Goal: Navigation & Orientation: Find specific page/section

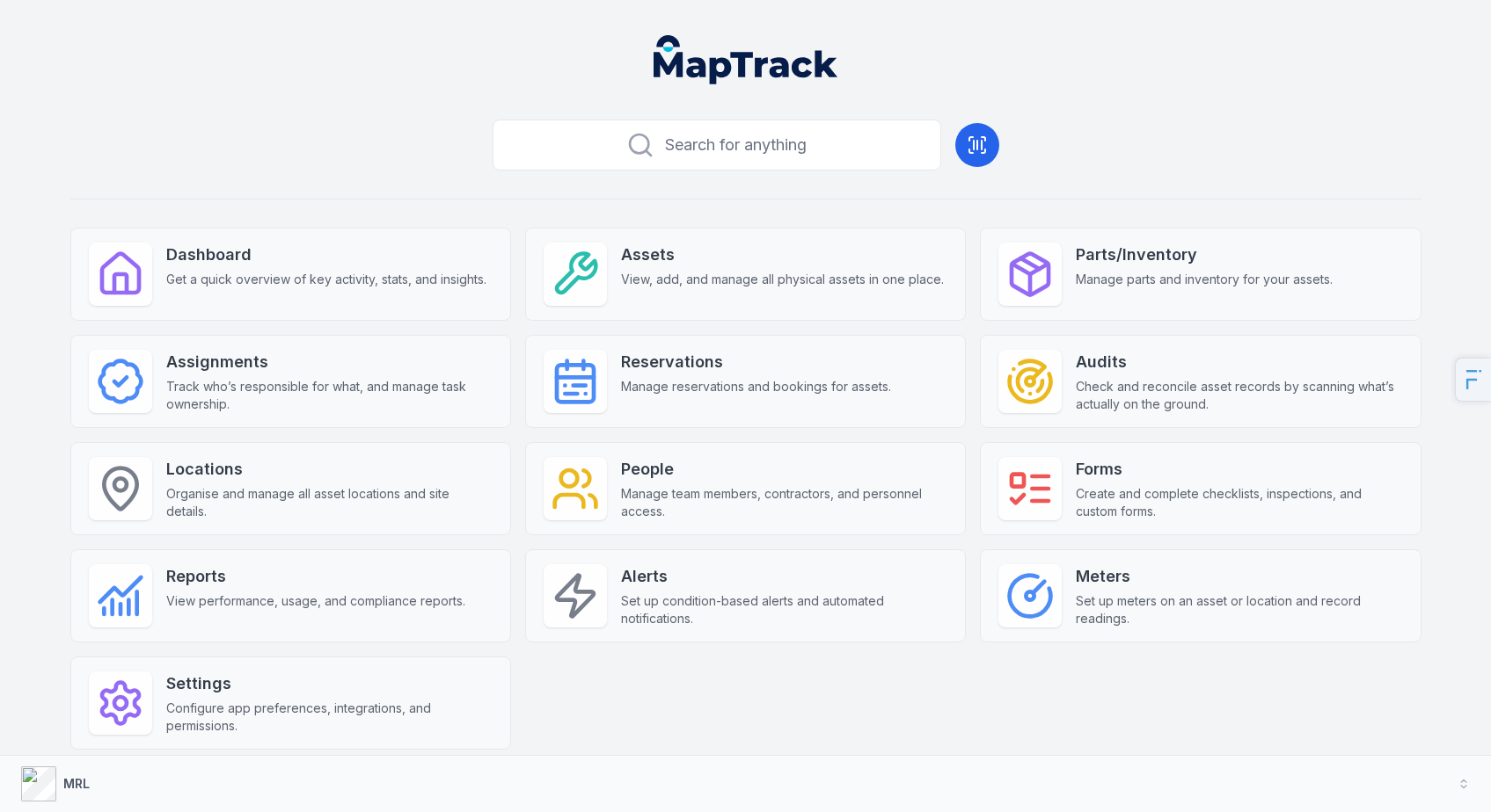
click at [1168, 58] on header at bounding box center [745, 66] width 1449 height 92
click at [1114, 109] on header at bounding box center [745, 66] width 1449 height 92
click at [324, 136] on div "Search for anything Dashboard Get a quick overview of key activity, stats, and …" at bounding box center [746, 459] width 1351 height 694
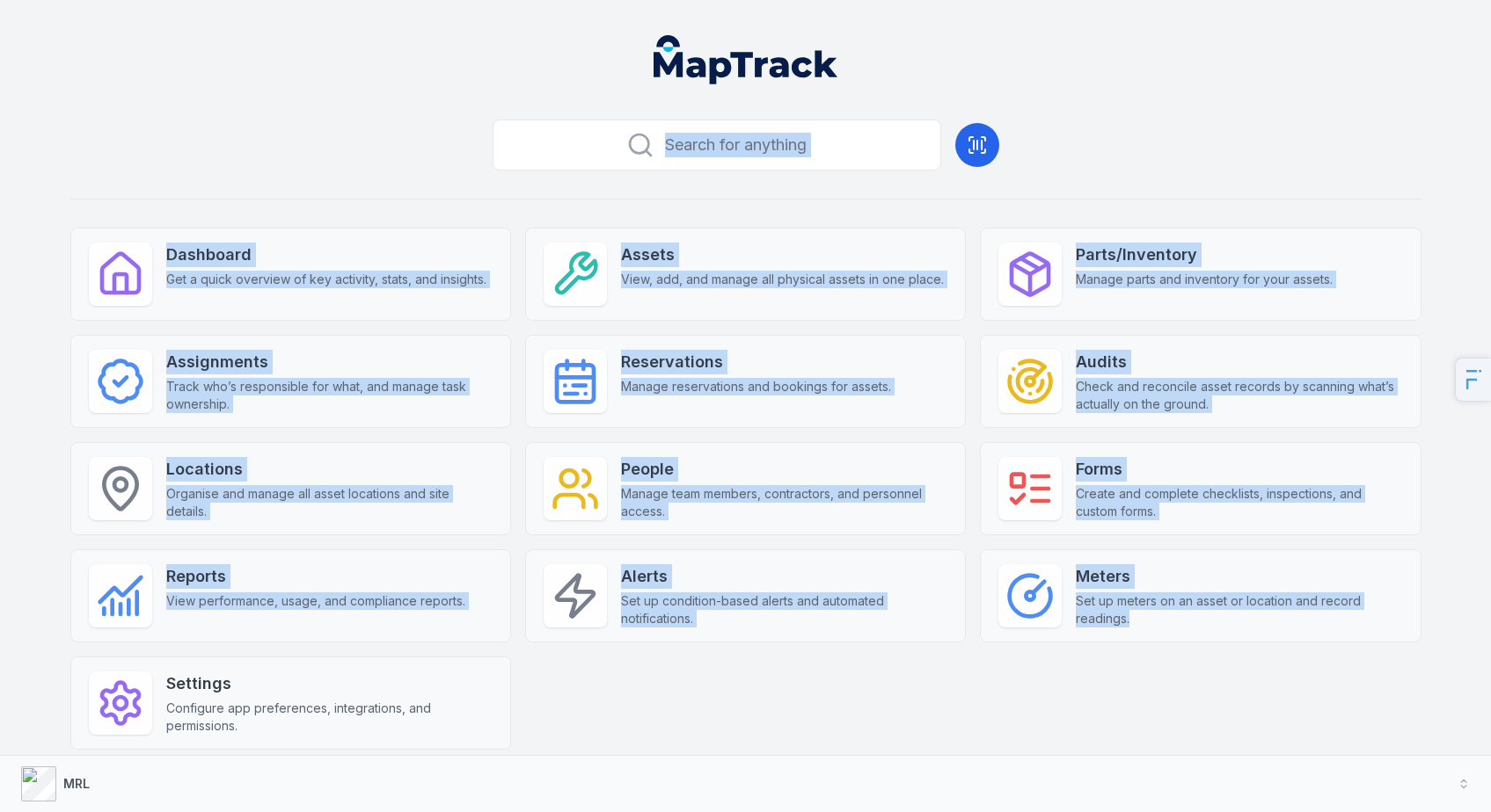
drag, startPoint x: 268, startPoint y: 126, endPoint x: 1217, endPoint y: 681, distance: 1099.4
click at [1217, 681] on div "Search for anything Dashboard Get a quick overview of key activity, stats, and …" at bounding box center [746, 459] width 1351 height 694
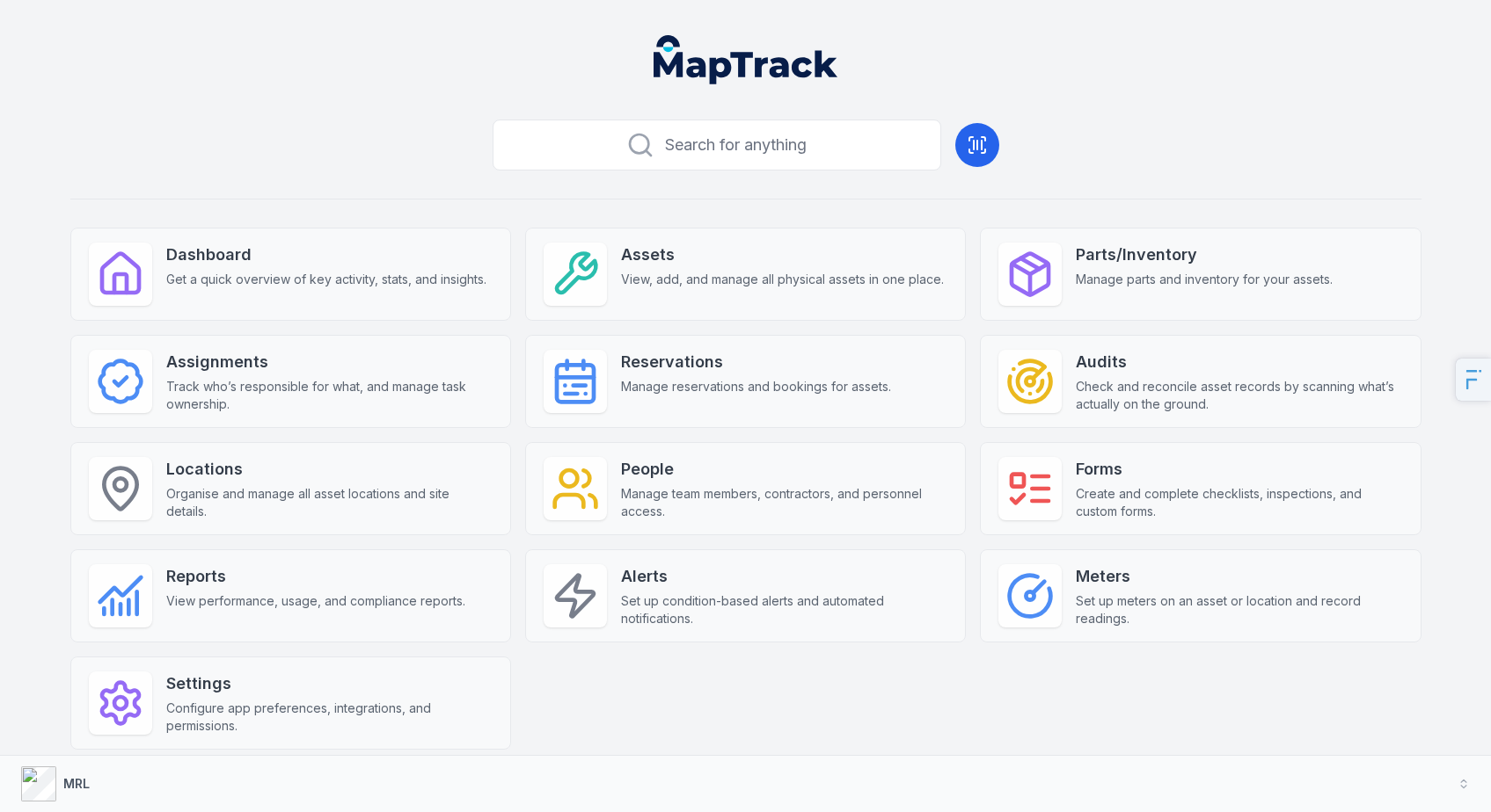
drag, startPoint x: 1217, startPoint y: 681, endPoint x: 1209, endPoint y: 686, distance: 9.4
click at [1217, 682] on div "Dashboard Get a quick overview of key activity, stats, and insights. Assets Vie…" at bounding box center [746, 488] width 1351 height 522
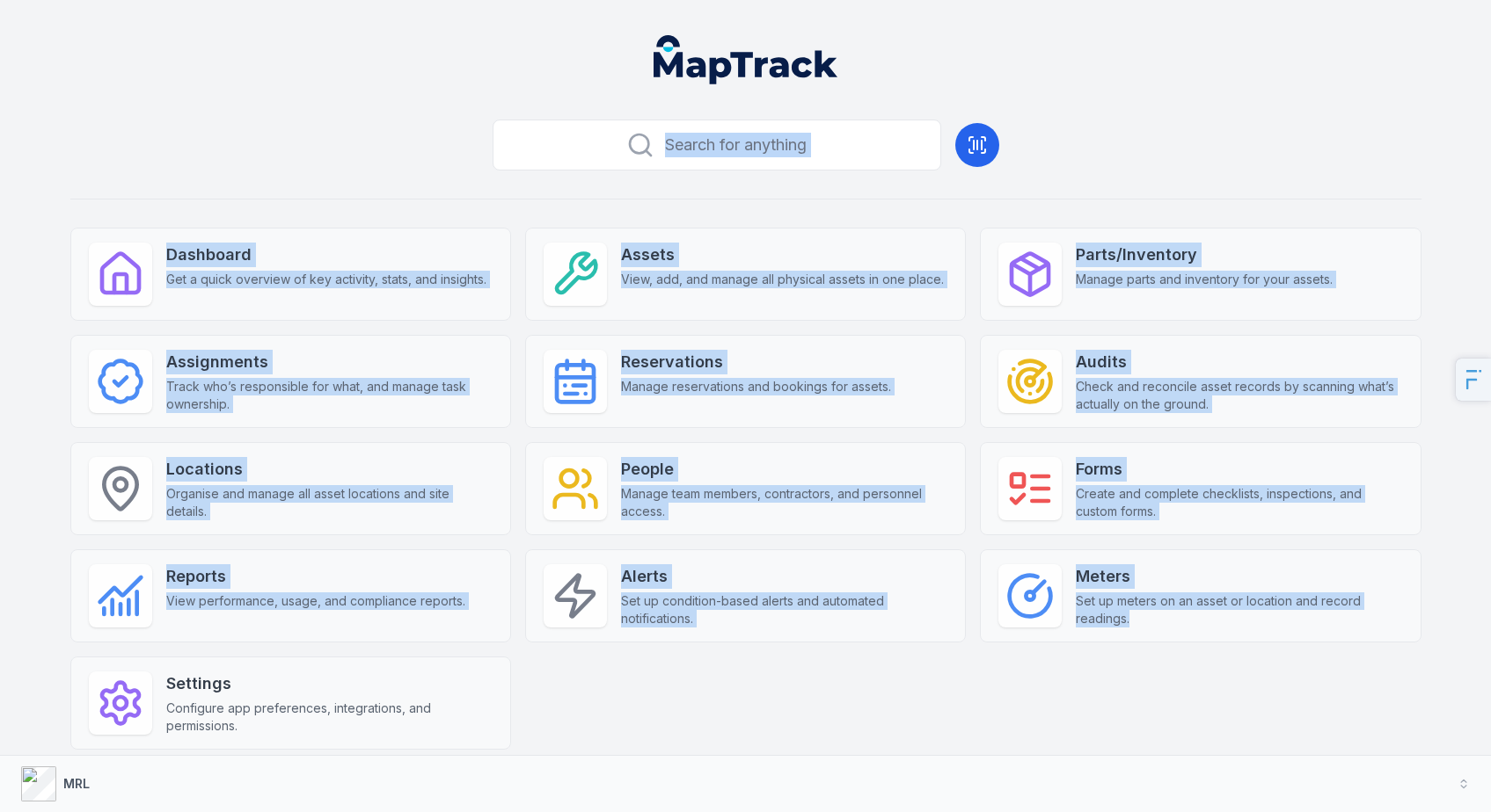
drag, startPoint x: 1066, startPoint y: 679, endPoint x: 236, endPoint y: 172, distance: 972.6
click at [236, 179] on div "Search for anything Dashboard Get a quick overview of key activity, stats, and …" at bounding box center [746, 459] width 1351 height 694
click at [237, 144] on div "Search for anything Dashboard Get a quick overview of key activity, stats, and …" at bounding box center [746, 459] width 1351 height 694
drag, startPoint x: 423, startPoint y: 206, endPoint x: 1004, endPoint y: 719, distance: 775.1
click at [1004, 720] on div "Search for anything Dashboard Get a quick overview of key activity, stats, and …" at bounding box center [746, 459] width 1351 height 694
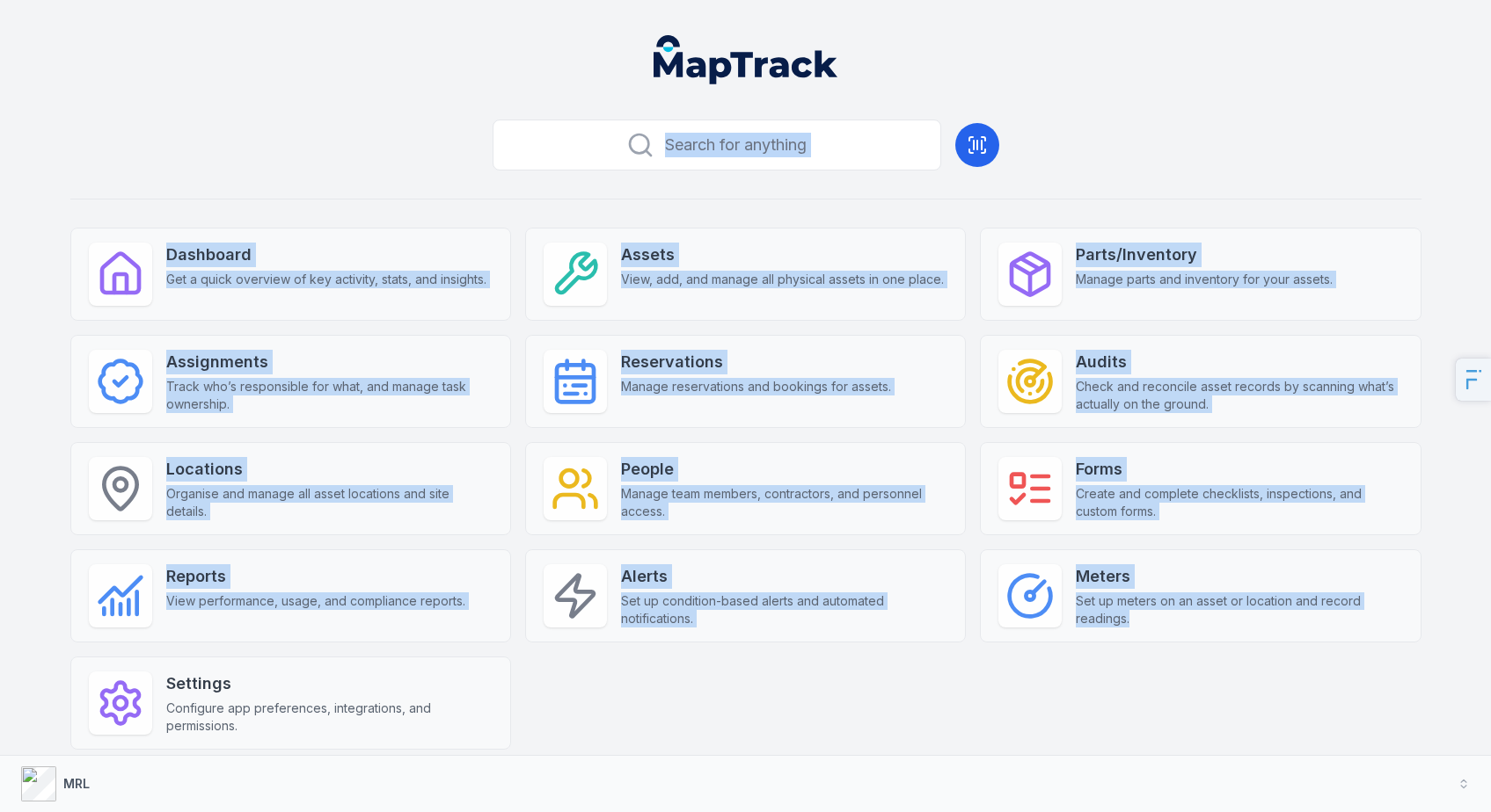
click at [848, 694] on div "Dashboard Get a quick overview of key activity, stats, and insights. Assets Vie…" at bounding box center [746, 488] width 1351 height 522
drag, startPoint x: 239, startPoint y: 168, endPoint x: 851, endPoint y: 691, distance: 805.0
click at [839, 694] on div "Search for anything Dashboard Get a quick overview of key activity, stats, and …" at bounding box center [746, 459] width 1351 height 694
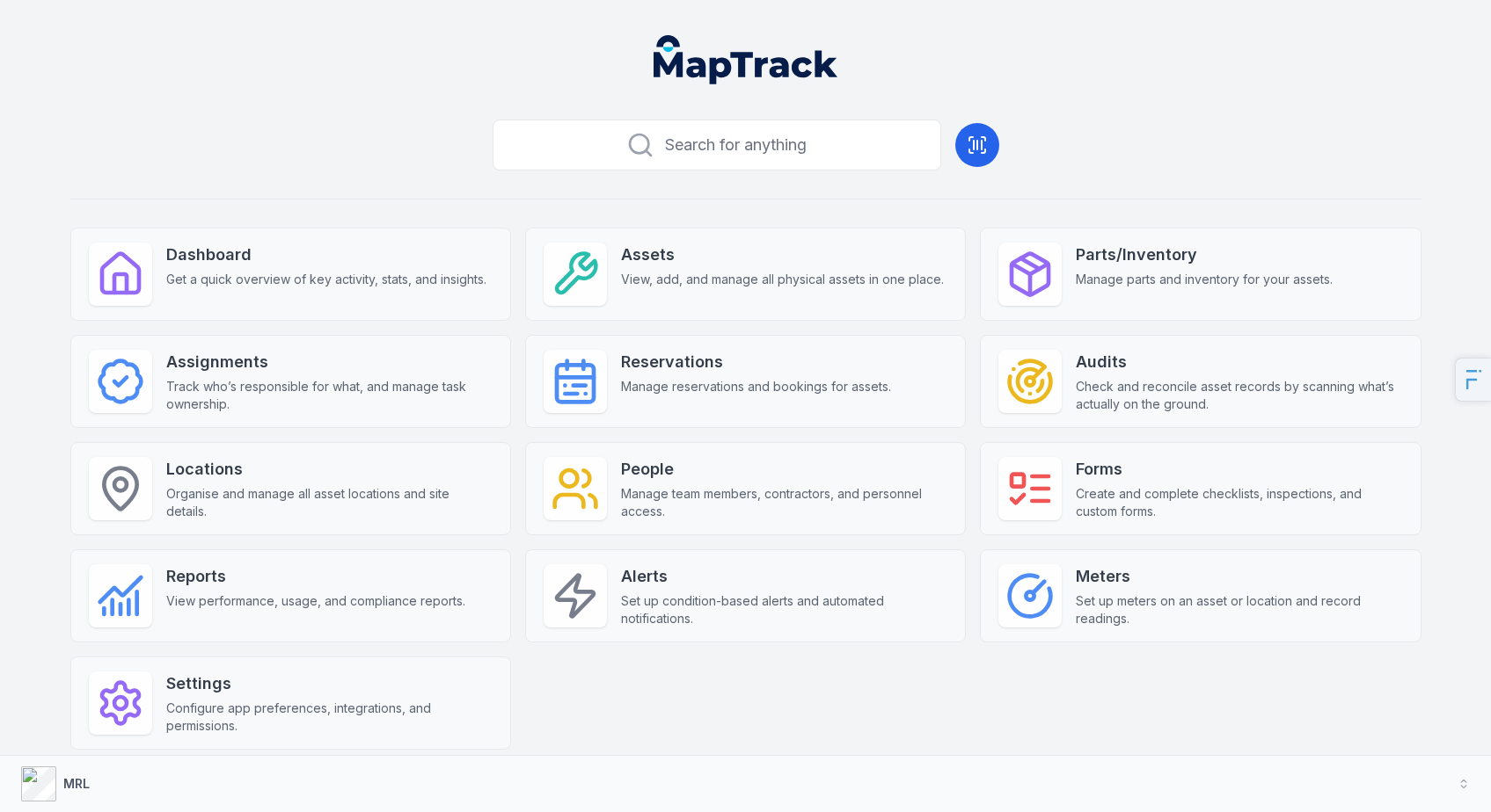
click at [852, 691] on div "Dashboard Get a quick overview of key activity, stats, and insights. Assets Vie…" at bounding box center [746, 488] width 1351 height 522
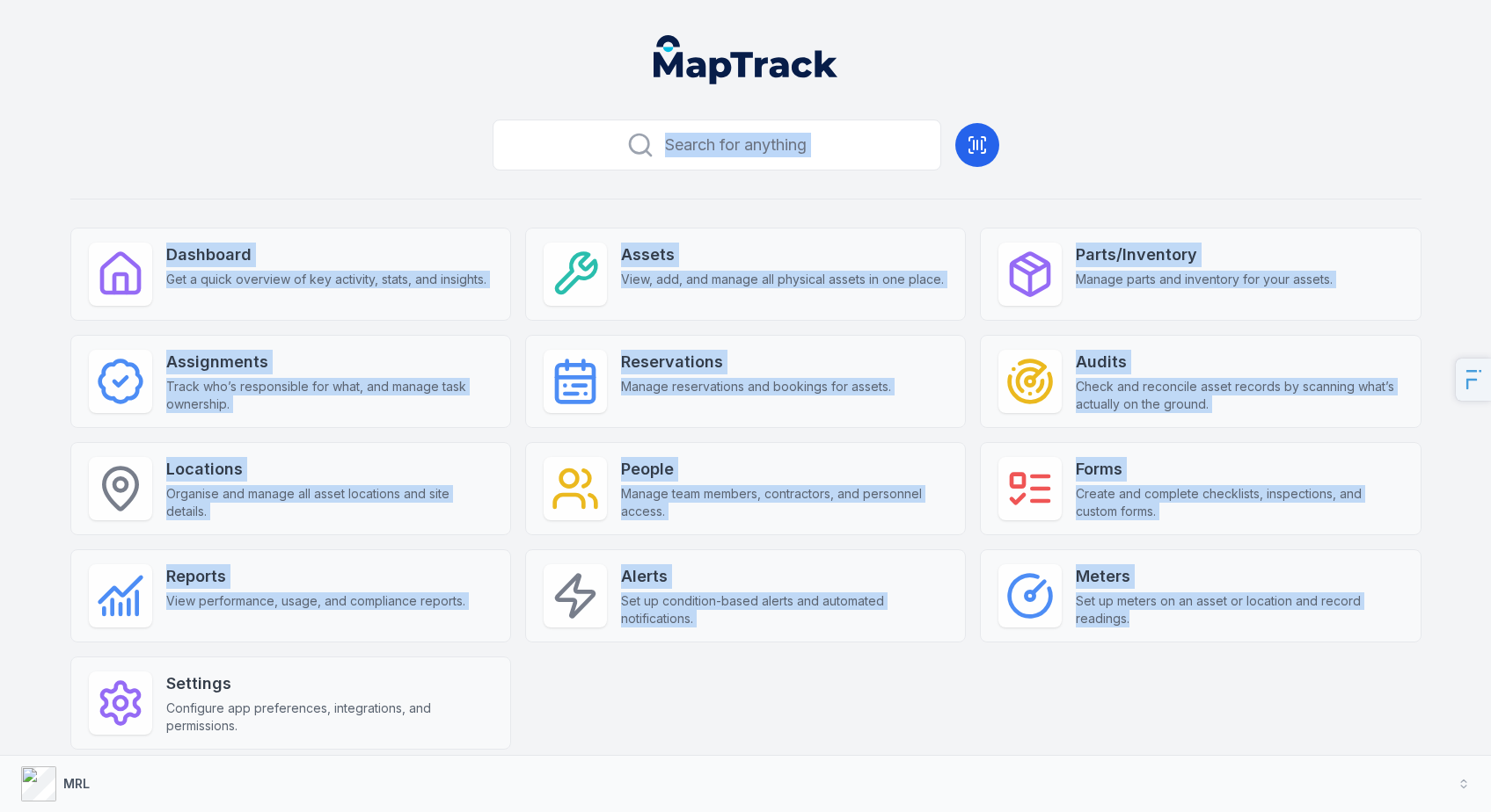
drag, startPoint x: 311, startPoint y: 124, endPoint x: 990, endPoint y: 693, distance: 885.9
click at [990, 693] on div "Search for anything Dashboard Get a quick overview of key activity, stats, and …" at bounding box center [746, 459] width 1351 height 694
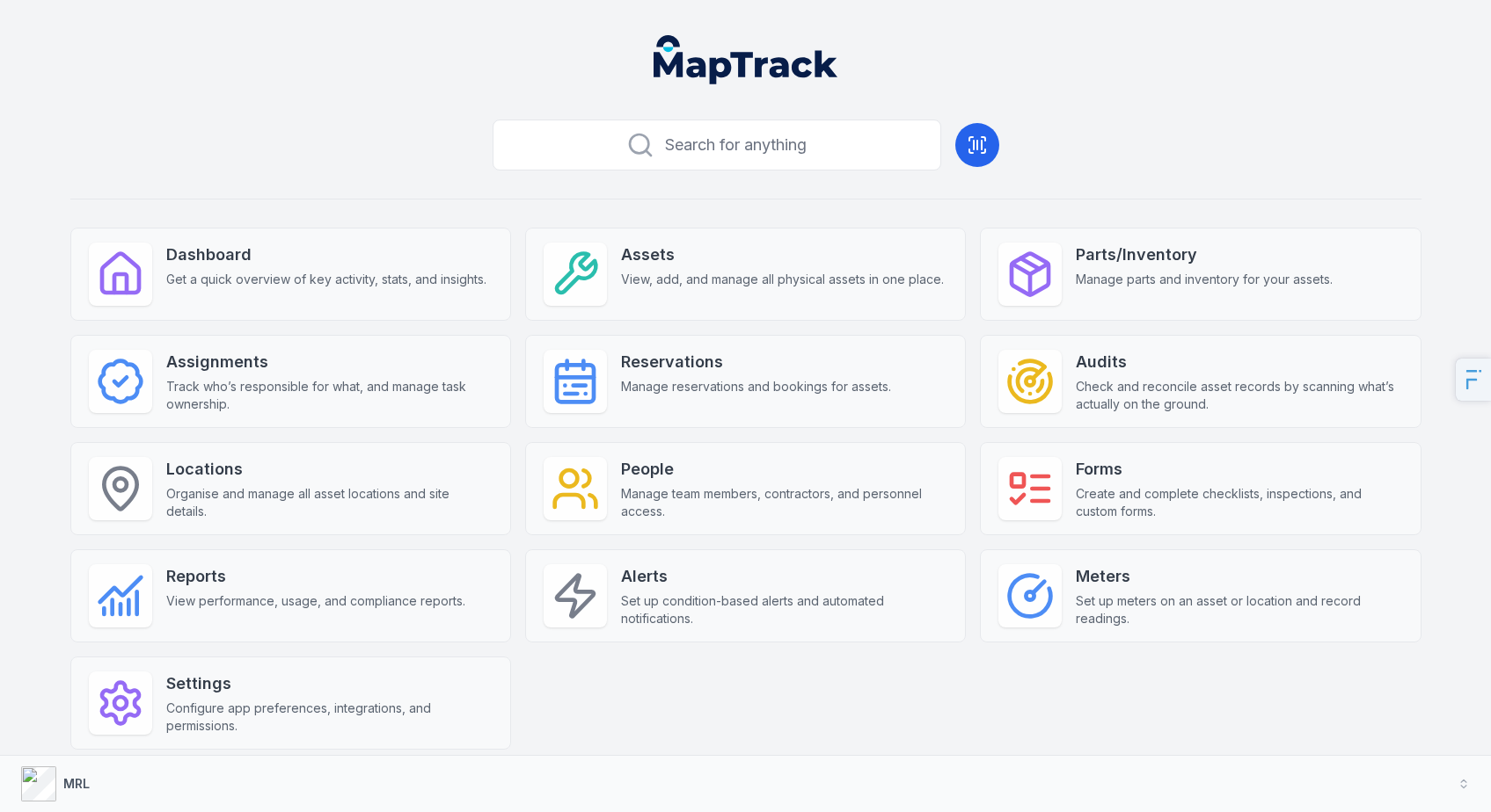
click at [990, 693] on div "Dashboard Get a quick overview of key activity, stats, and insights. Assets Vie…" at bounding box center [746, 488] width 1351 height 522
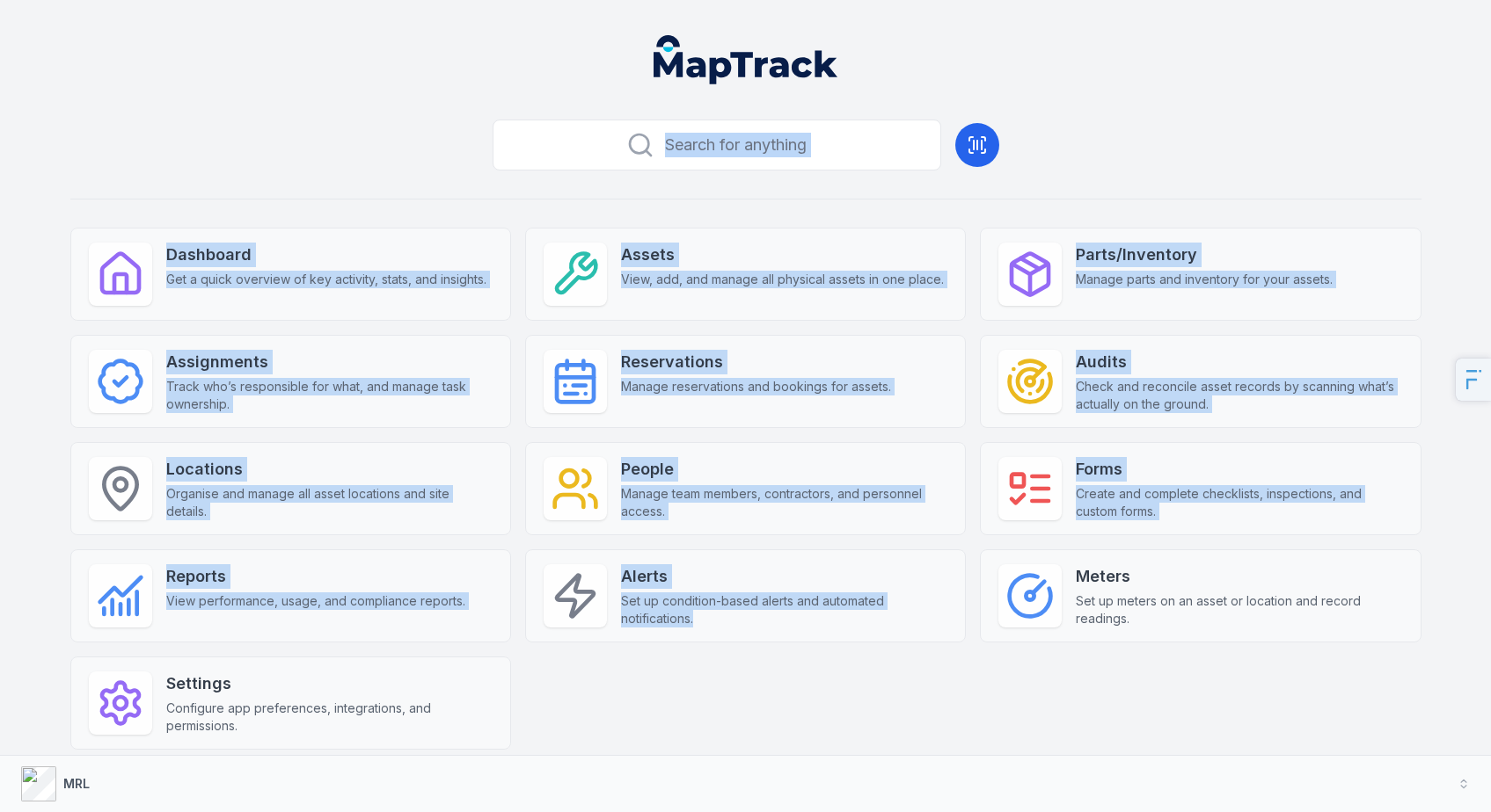
drag, startPoint x: 473, startPoint y: 118, endPoint x: 956, endPoint y: 733, distance: 782.0
click at [955, 734] on main "Search for anything Dashboard Get a quick overview of key activity, stats, and …" at bounding box center [745, 413] width 1449 height 785
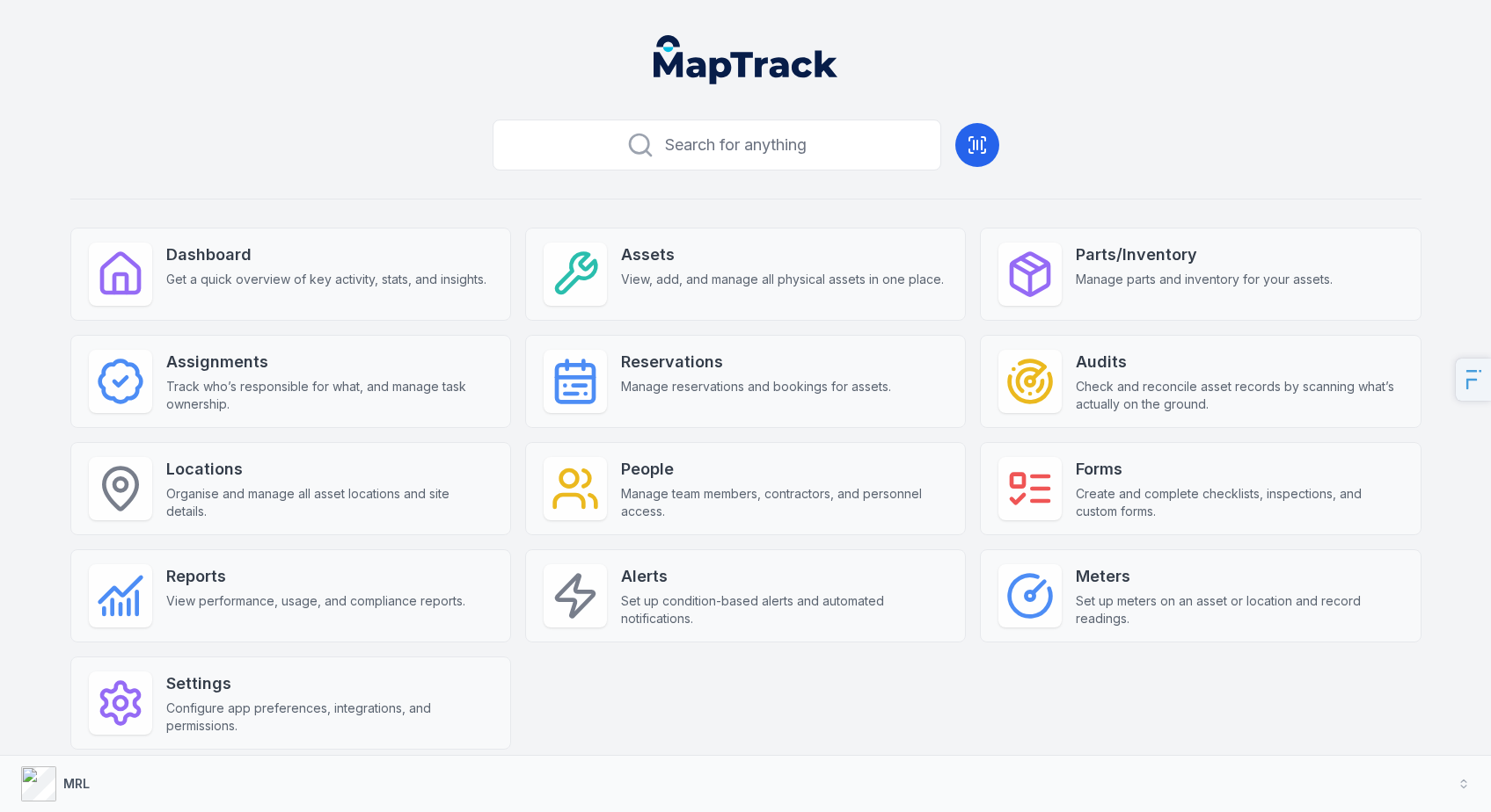
click at [305, 97] on header at bounding box center [745, 66] width 1449 height 92
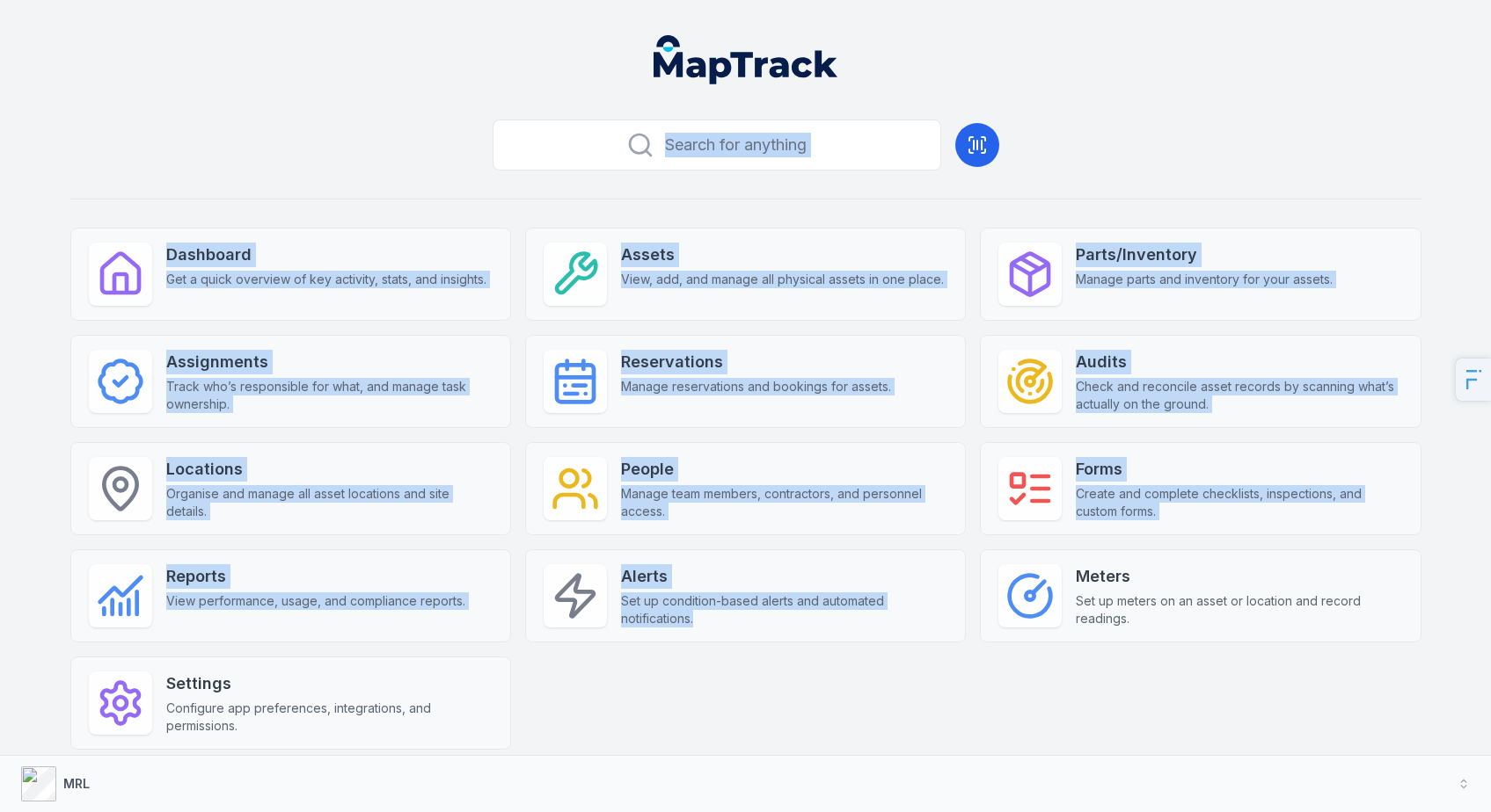
drag, startPoint x: 278, startPoint y: 88, endPoint x: 696, endPoint y: 720, distance: 757.7
click at [672, 722] on main "Search for anything Dashboard Get a quick overview of key activity, stats, and …" at bounding box center [745, 413] width 1449 height 785
click at [430, 54] on header at bounding box center [745, 66] width 1449 height 92
